Goal: Task Accomplishment & Management: Use online tool/utility

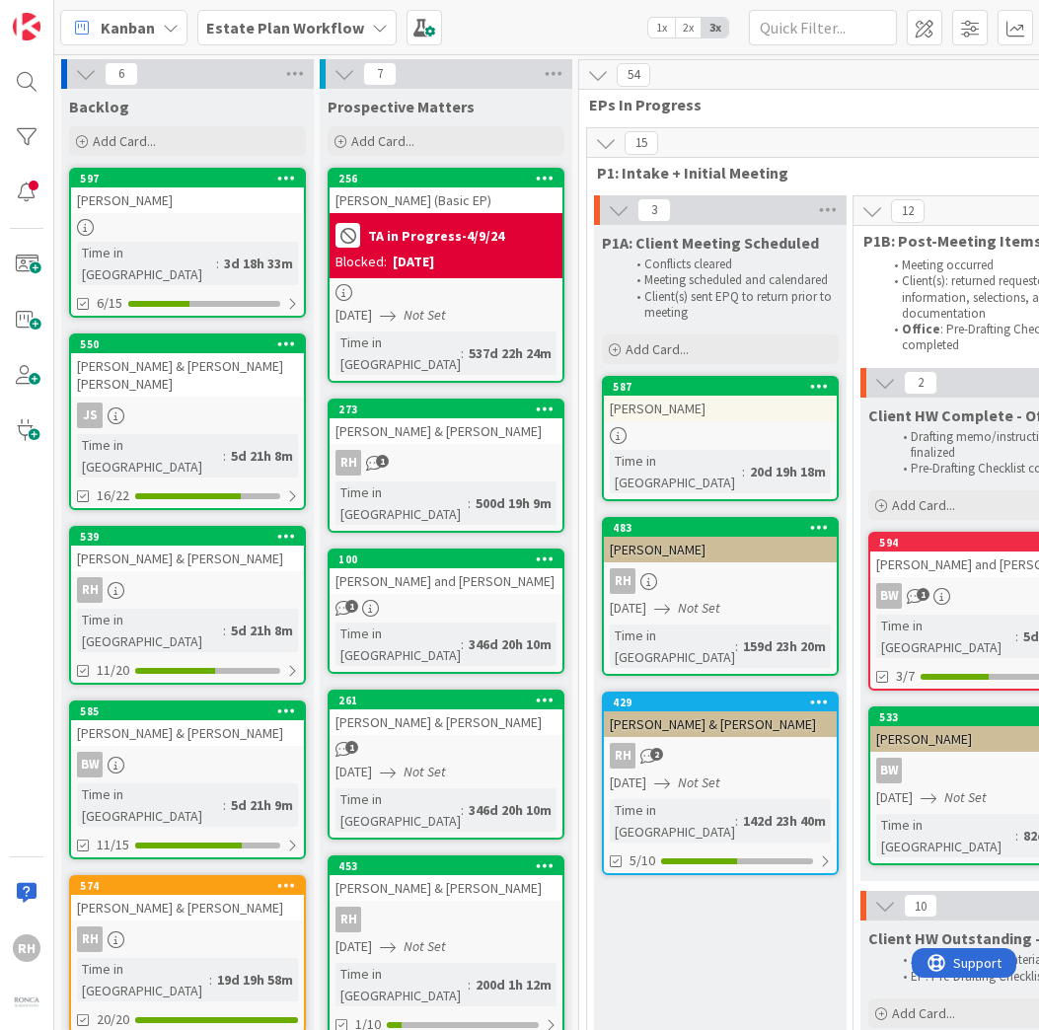
click at [177, 29] on icon at bounding box center [171, 28] width 16 height 16
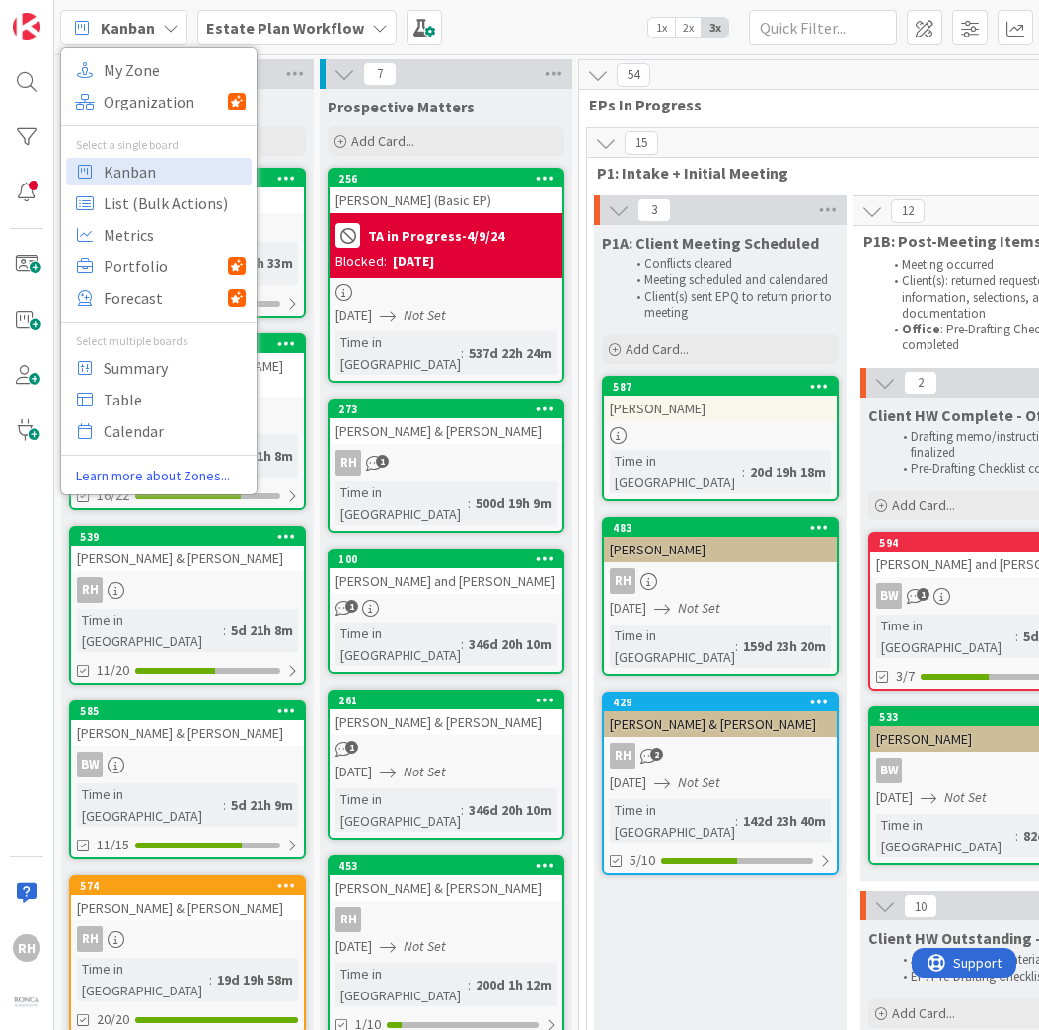
click at [303, 30] on b "Estate Plan Workflow" at bounding box center [285, 28] width 158 height 20
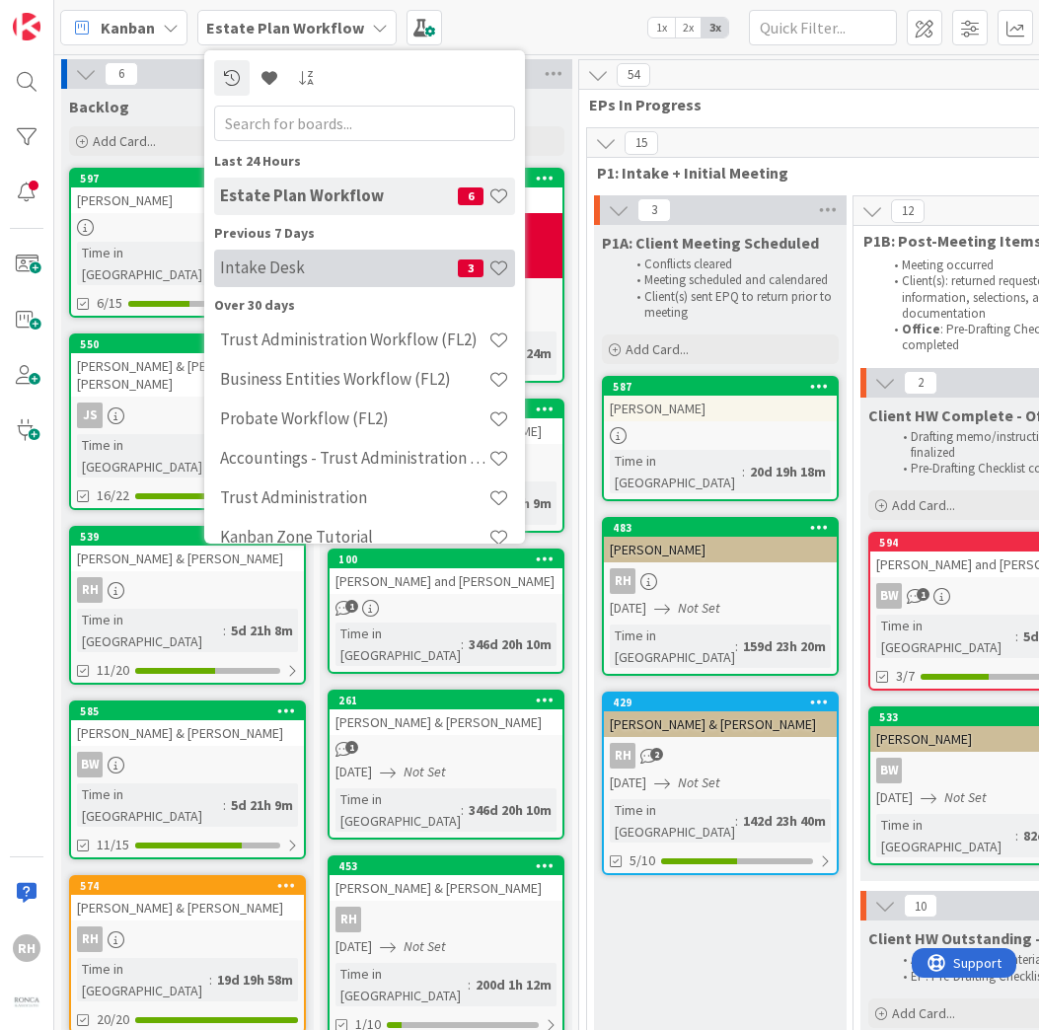
click at [319, 264] on h4 "Intake Desk" at bounding box center [339, 267] width 238 height 20
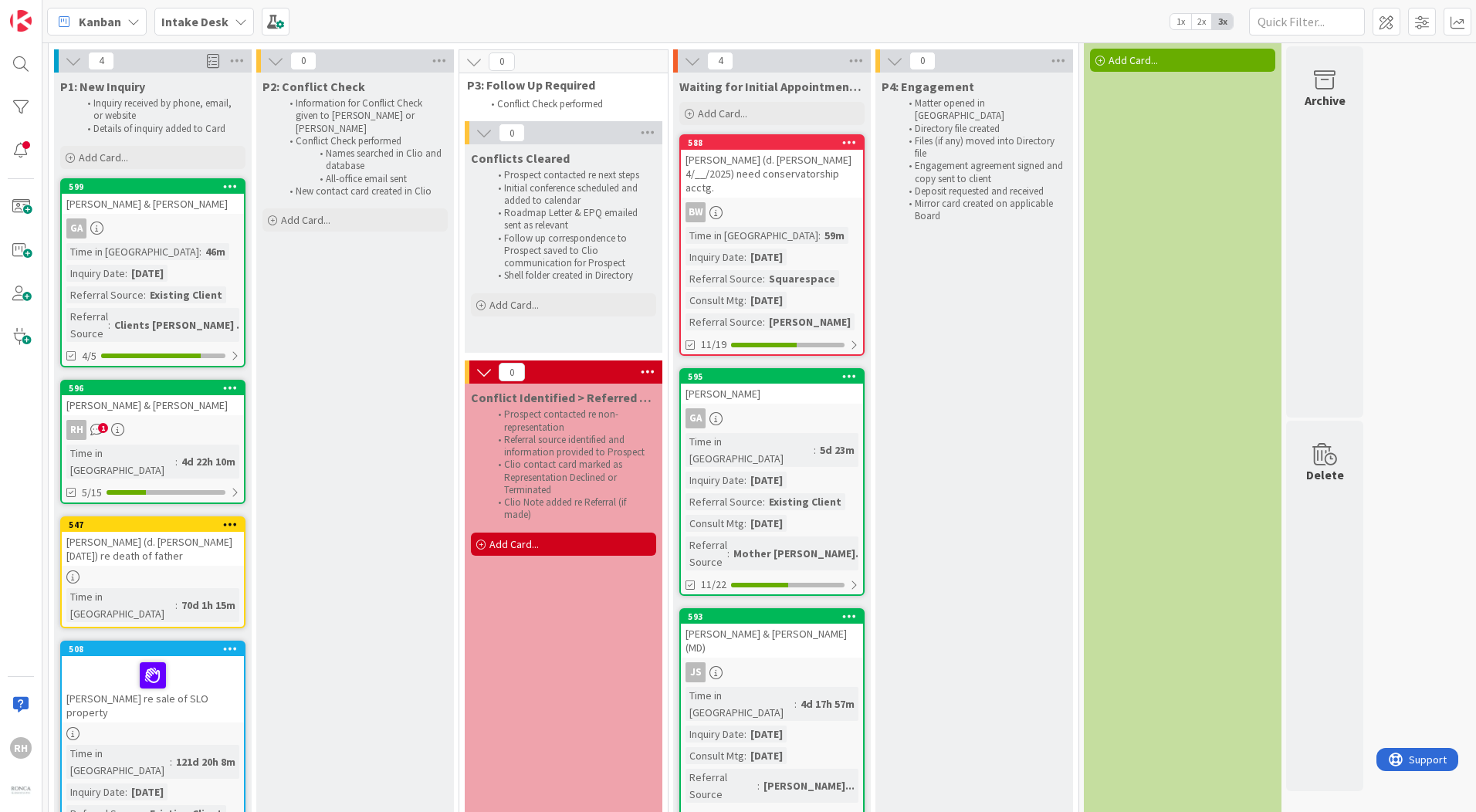
scroll to position [77, 0]
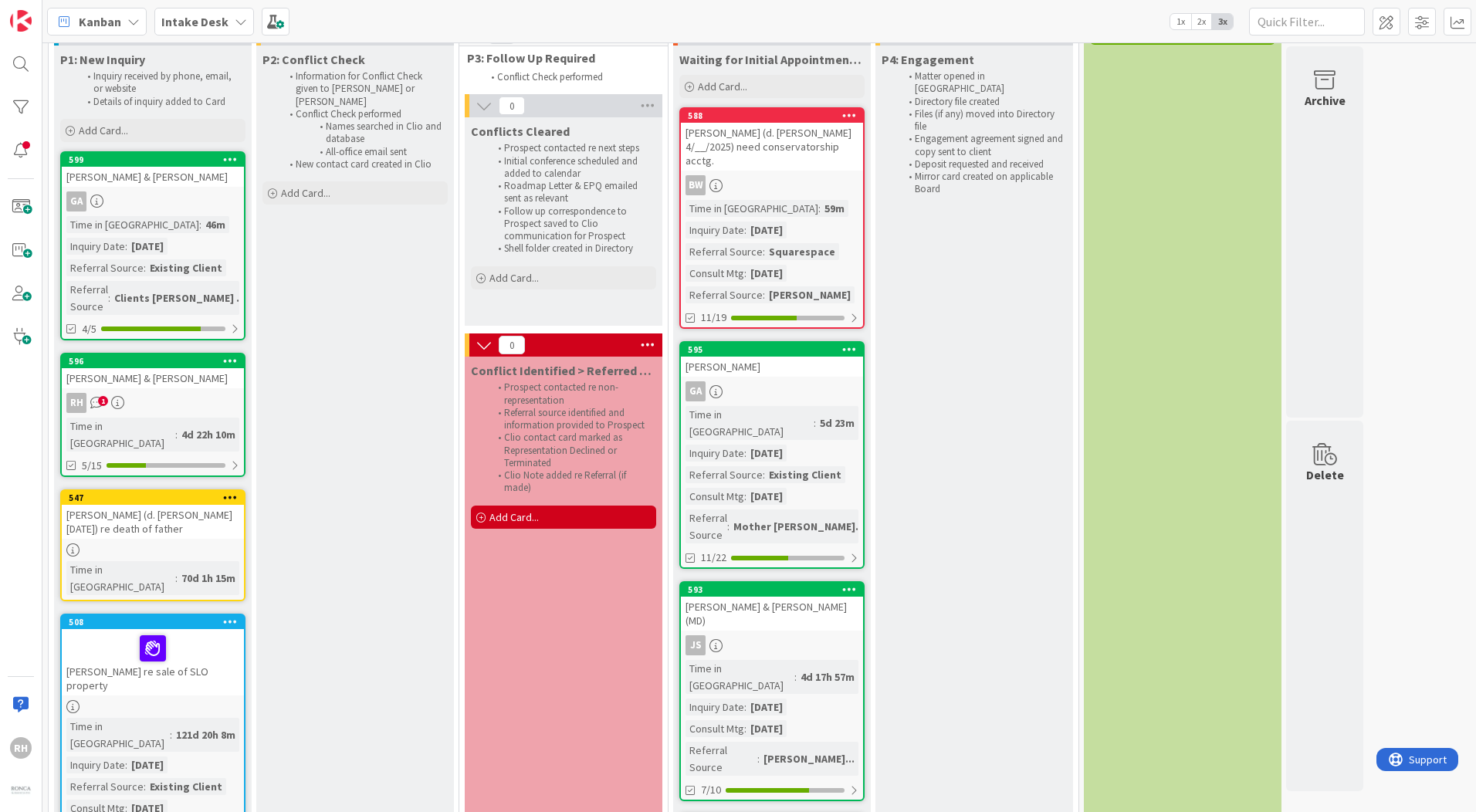
click at [122, 505] on div "[PERSON_NAME] (d. [PERSON_NAME] [DATE]) re death of father" at bounding box center [153, 521] width 182 height 34
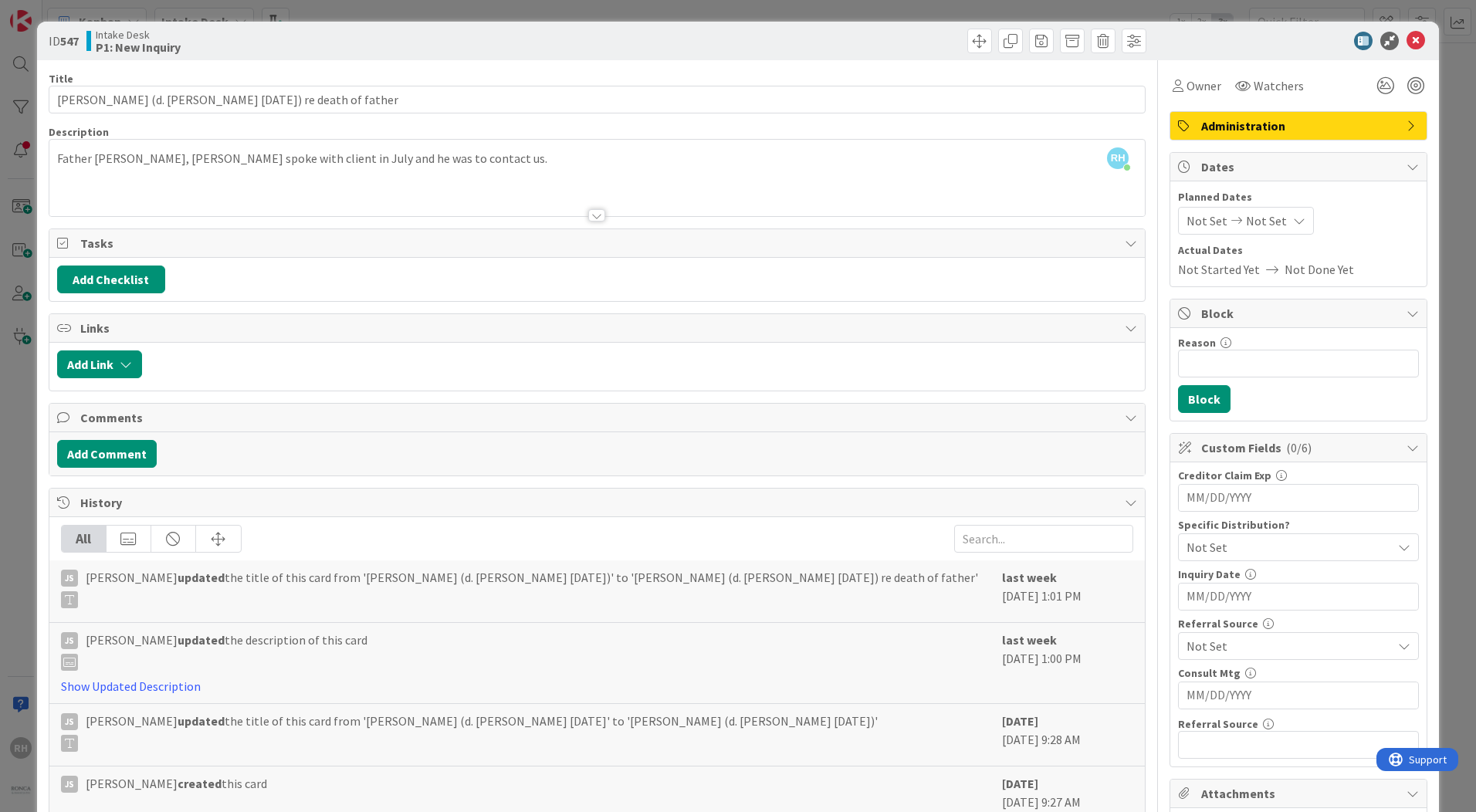
click at [812, 44] on div at bounding box center [1291, 41] width 273 height 19
click at [812, 42] on icon at bounding box center [1417, 41] width 19 height 19
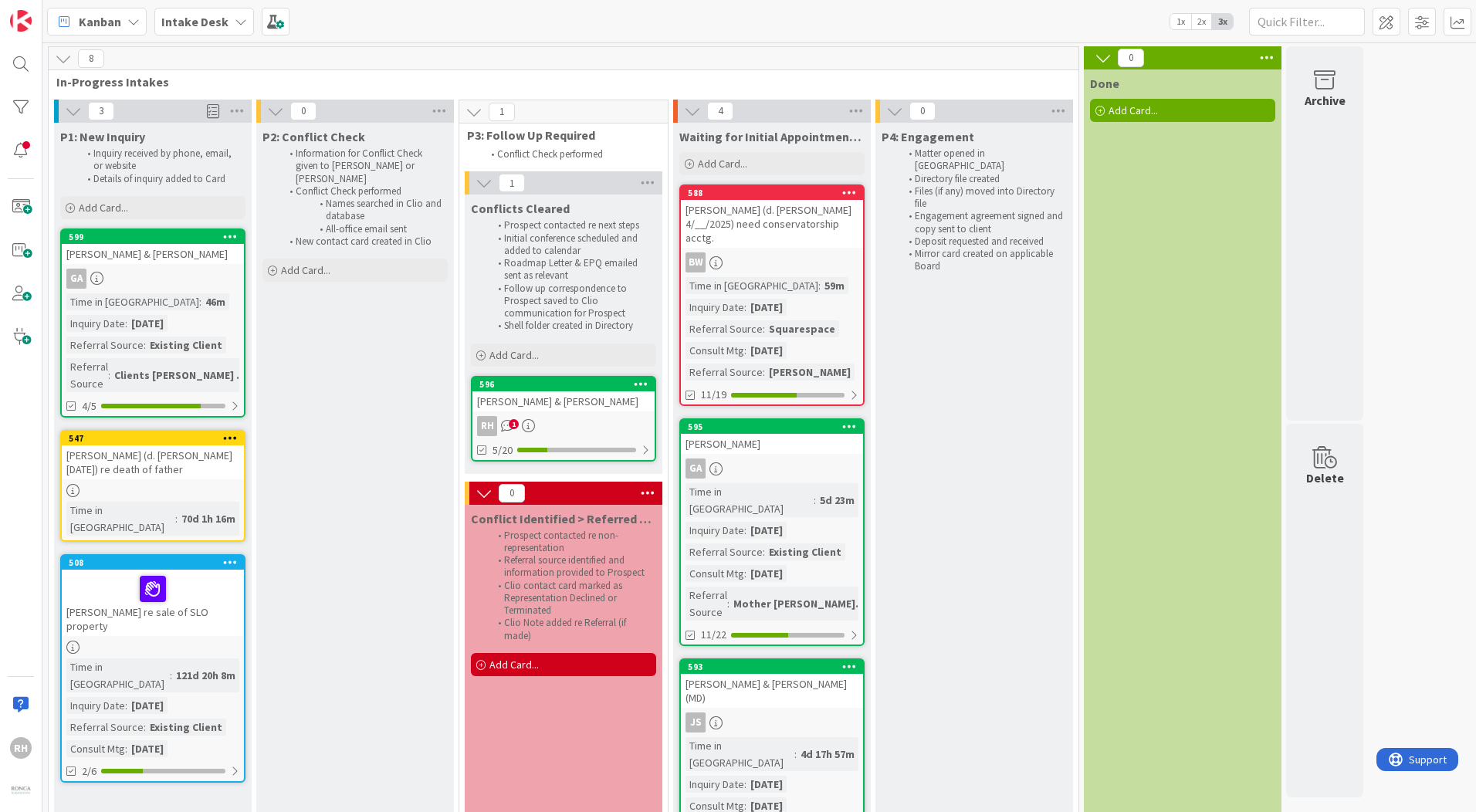
click at [171, 464] on div "547 [PERSON_NAME] (d. [PERSON_NAME] [DATE]) re death of father Time in [GEOGRAP…" at bounding box center [153, 486] width 185 height 112
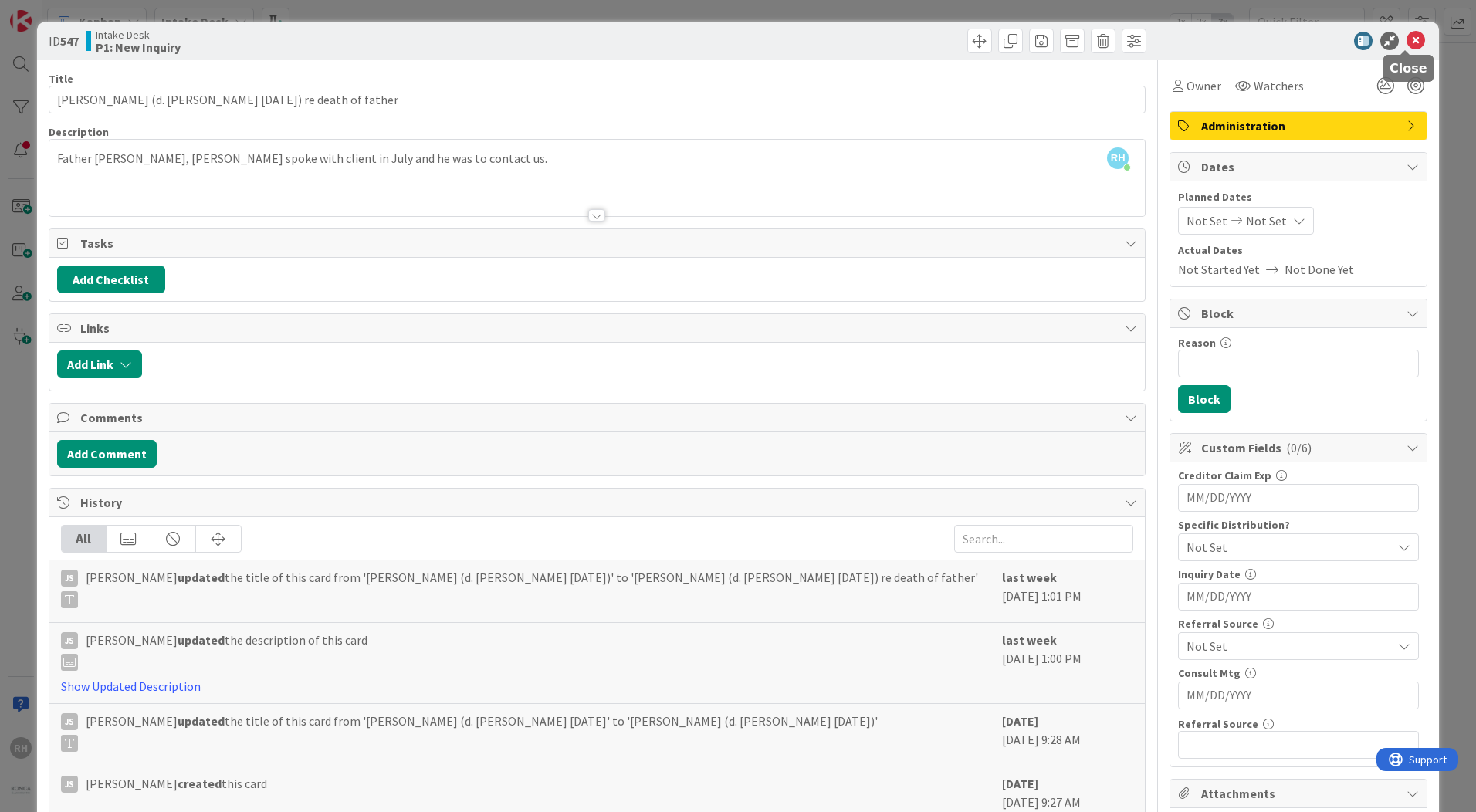
click at [812, 45] on icon at bounding box center [1417, 41] width 19 height 19
